Goal: Transaction & Acquisition: Purchase product/service

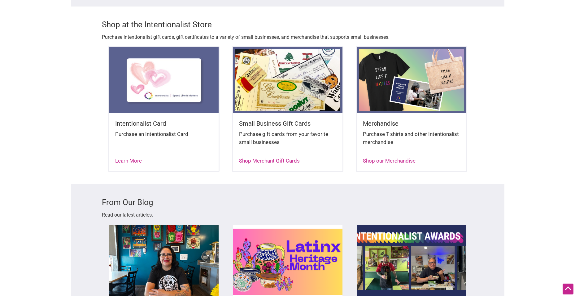
scroll to position [682, 0]
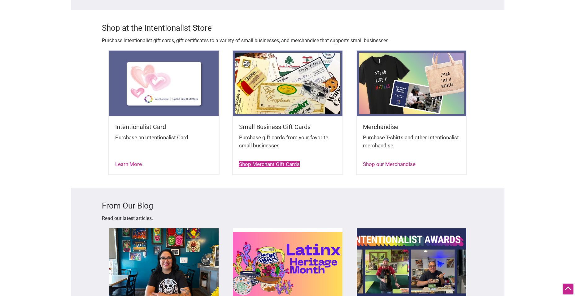
click at [285, 161] on link "Shop Merchant Gift Cards" at bounding box center [269, 164] width 61 height 6
click at [274, 161] on link "Shop Merchant Gift Cards" at bounding box center [269, 164] width 61 height 6
click at [278, 74] on img at bounding box center [288, 84] width 110 height 66
click at [263, 161] on link "Shop Merchant Gift Cards" at bounding box center [269, 164] width 61 height 6
click at [267, 92] on img at bounding box center [288, 84] width 110 height 66
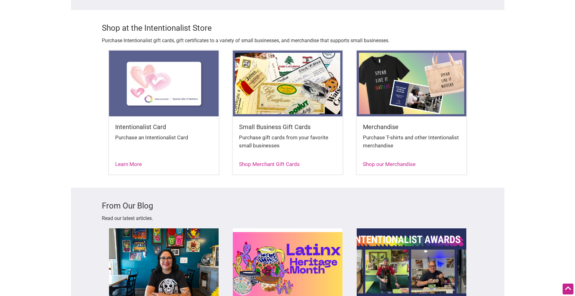
click at [145, 90] on img at bounding box center [164, 84] width 110 height 66
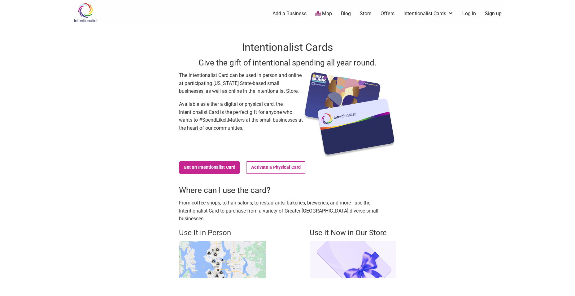
click at [365, 12] on link "Store" at bounding box center [366, 13] width 12 height 7
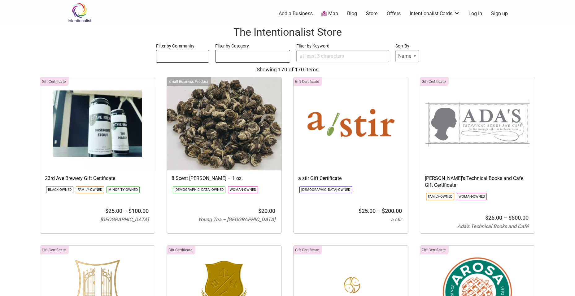
select select
click at [394, 12] on link "Offers" at bounding box center [394, 13] width 14 height 7
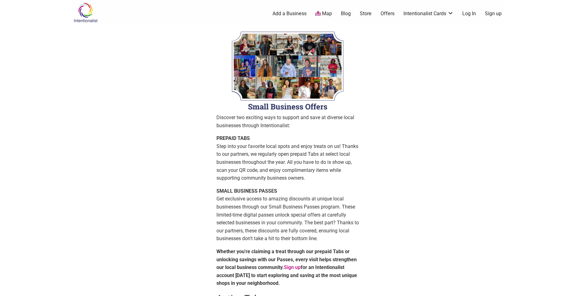
click at [364, 13] on link "Store" at bounding box center [366, 13] width 12 height 7
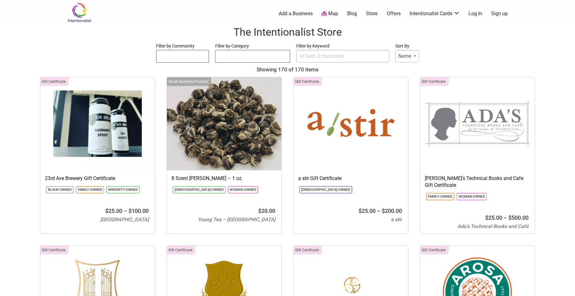
select select
click at [417, 55] on select "Name Price" at bounding box center [408, 56] width 24 height 12
click at [445, 51] on form "Filter by Community [DEMOGRAPHIC_DATA]-Owned Black-Owned Disability-Owned [DEMO…" at bounding box center [287, 52] width 563 height 21
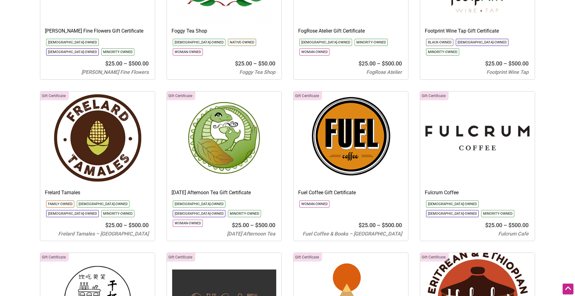
scroll to position [2293, 0]
